Goal: Use online tool/utility: Utilize a website feature to perform a specific function

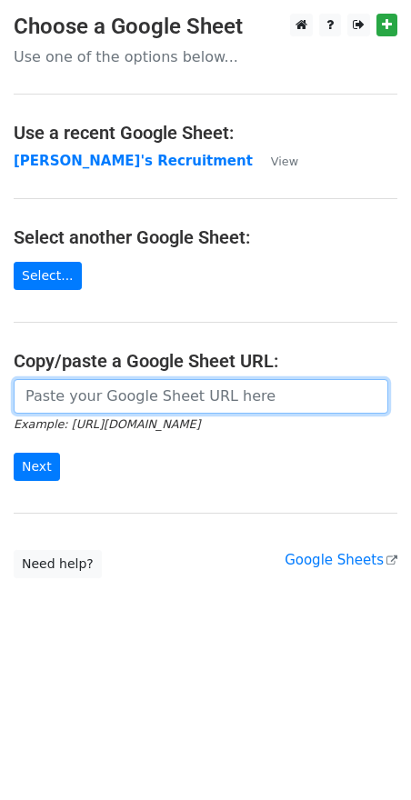
click at [82, 401] on input "url" at bounding box center [201, 396] width 375 height 35
paste input "[URL][DOMAIN_NAME]"
type input "[URL][DOMAIN_NAME]"
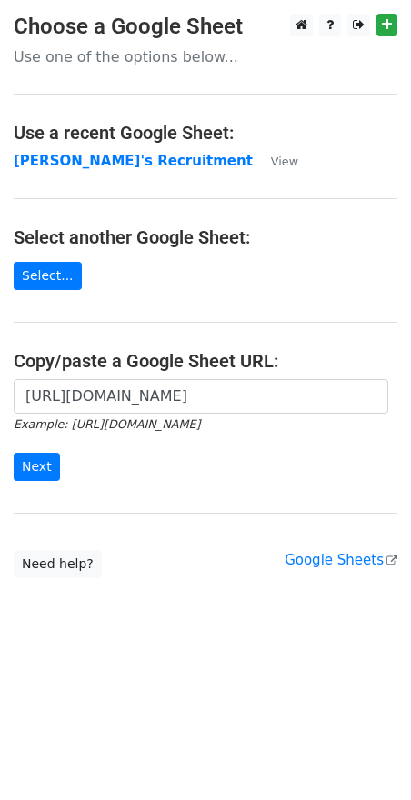
scroll to position [0, 0]
click at [38, 476] on input "Next" at bounding box center [37, 467] width 46 height 28
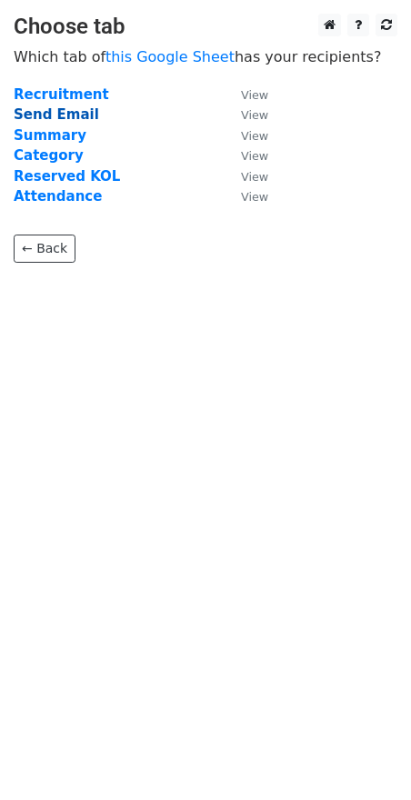
click at [70, 118] on strong "Send Email" at bounding box center [56, 114] width 85 height 16
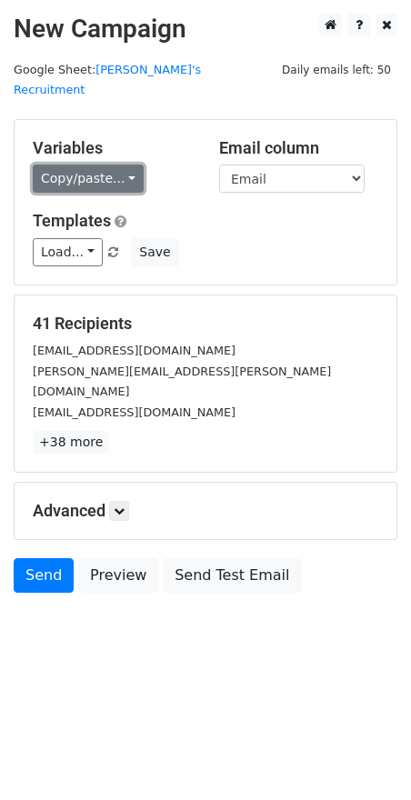
click at [129, 165] on link "Copy/paste..." at bounding box center [88, 179] width 111 height 28
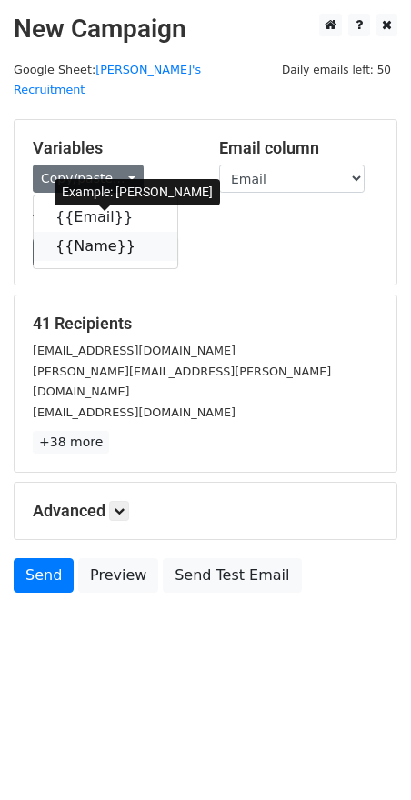
click at [140, 238] on icon at bounding box center [147, 245] width 15 height 15
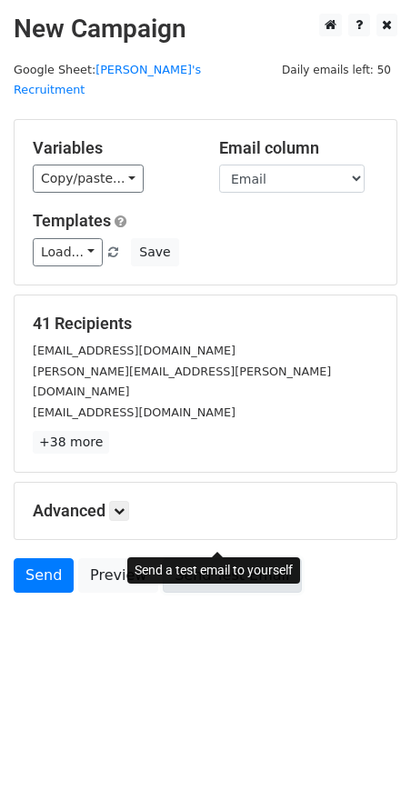
click at [219, 558] on link "Send Test Email" at bounding box center [232, 575] width 138 height 35
